Goal: Register for event/course

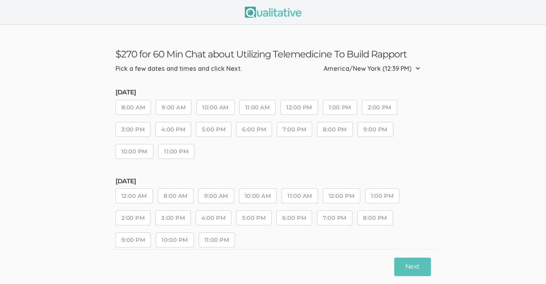
click at [212, 194] on button "9:00 AM" at bounding box center [216, 196] width 36 height 15
click at [412, 268] on button "Next" at bounding box center [412, 267] width 36 height 19
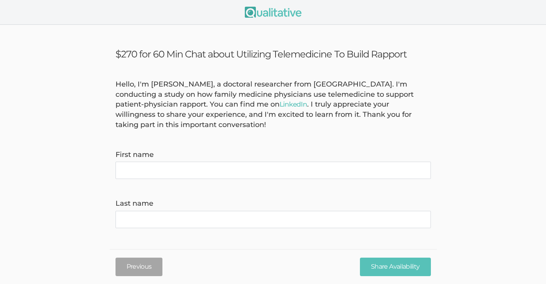
click at [186, 170] on name "First name" at bounding box center [272, 170] width 315 height 17
type name "[PERSON_NAME]"
type name "van Dis"
type invite\) "[EMAIL_ADDRESS][DOMAIN_NAME]"
type time\) "3102547023"
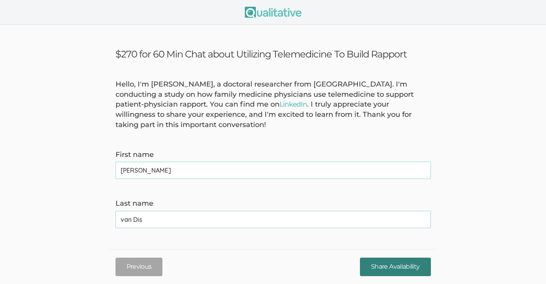
click at [387, 265] on input "Share Availability" at bounding box center [395, 267] width 71 height 19
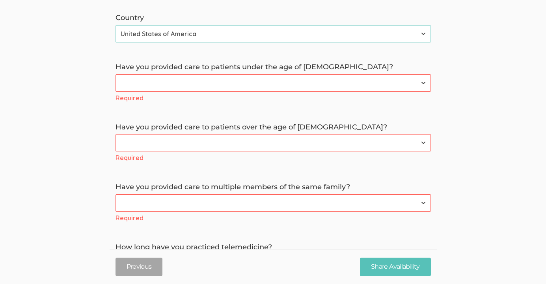
click at [215, 85] on select "Yes No" at bounding box center [272, 82] width 315 height 17
select select "0"
click at [115, 74] on select "Yes No" at bounding box center [272, 82] width 315 height 17
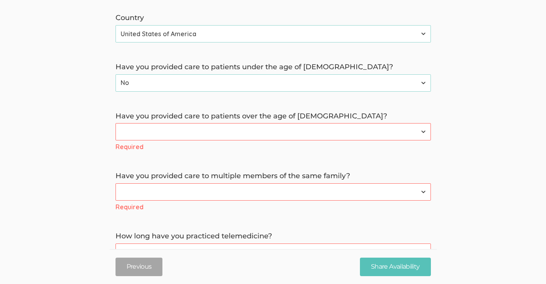
click at [207, 132] on select "Yes No" at bounding box center [272, 131] width 315 height 17
select select "0"
click at [115, 123] on select "Yes No" at bounding box center [272, 131] width 315 height 17
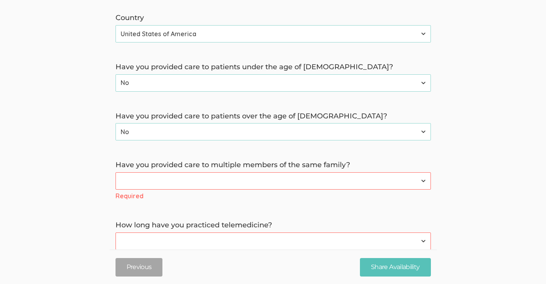
click at [209, 180] on select "Yes No" at bounding box center [272, 181] width 315 height 17
select select "0"
click at [115, 173] on select "Yes No" at bounding box center [272, 181] width 315 height 17
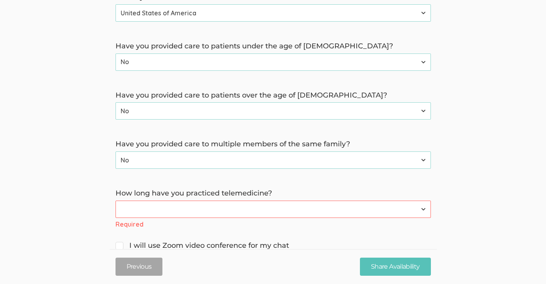
scroll to position [420, 0]
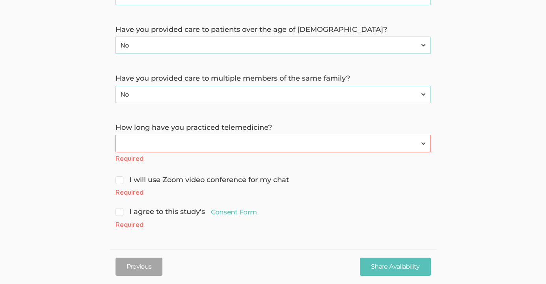
click at [198, 145] on select "Have not practiced telemedicine 1 Year 2 Years 3+ Years" at bounding box center [272, 143] width 315 height 17
select select "3"
click at [115, 146] on select "Have not practiced telemedicine 1 Year 2 Years 3+ Years" at bounding box center [272, 143] width 315 height 17
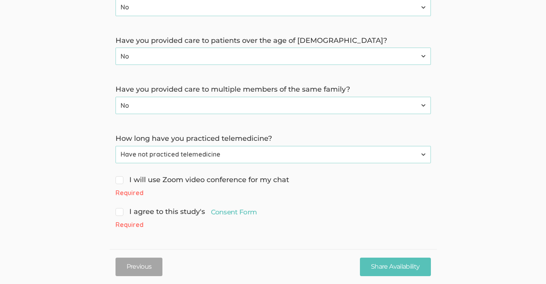
click at [119, 182] on span "I will use Zoom video conference for my chat" at bounding box center [201, 180] width 173 height 10
click at [119, 182] on input "I will use Zoom video conference for my chat" at bounding box center [117, 179] width 5 height 5
checkbox input "true"
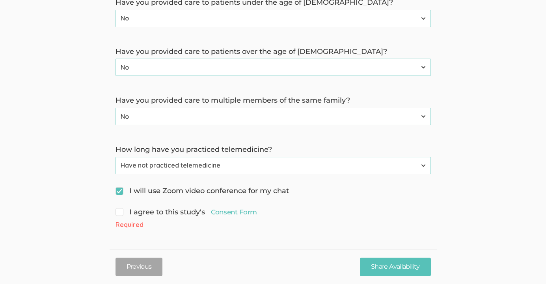
scroll to position [398, 0]
click at [119, 212] on input "I agree to this study's Consent Form" at bounding box center [117, 211] width 5 height 5
checkbox input "true"
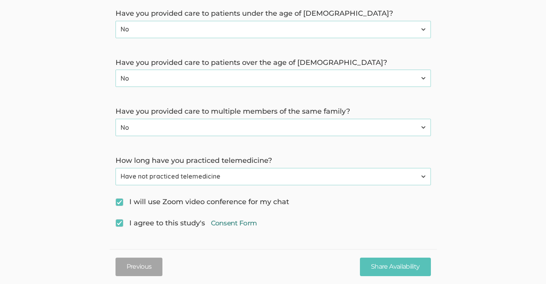
click at [228, 224] on link "Consent Form" at bounding box center [234, 223] width 46 height 9
